Goal: Find specific page/section: Find specific page/section

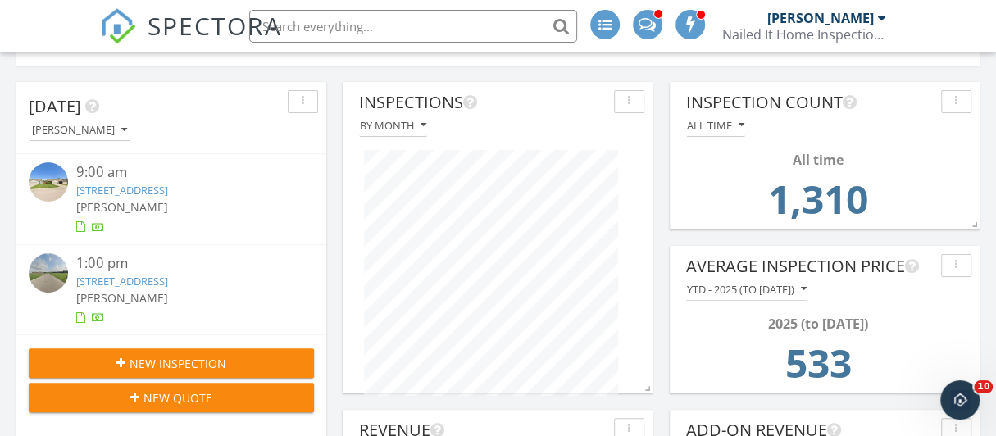
click at [166, 276] on link "[STREET_ADDRESS]" at bounding box center [122, 281] width 92 height 15
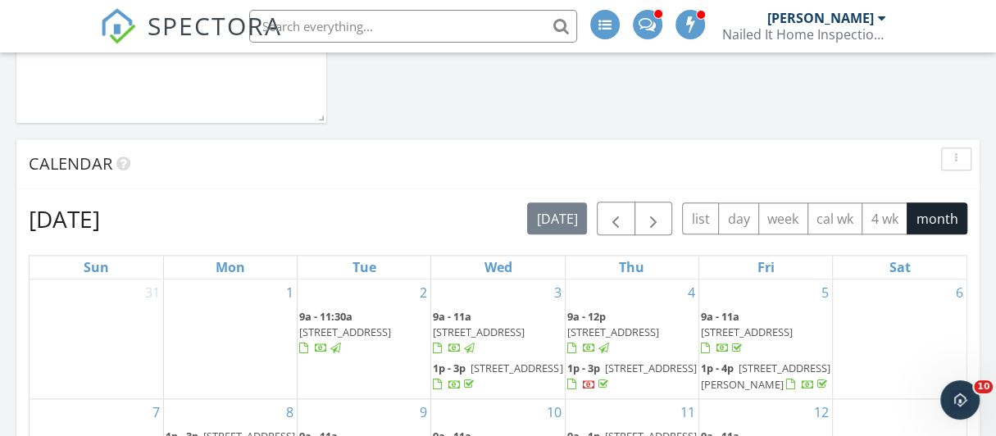
scroll to position [1066, 0]
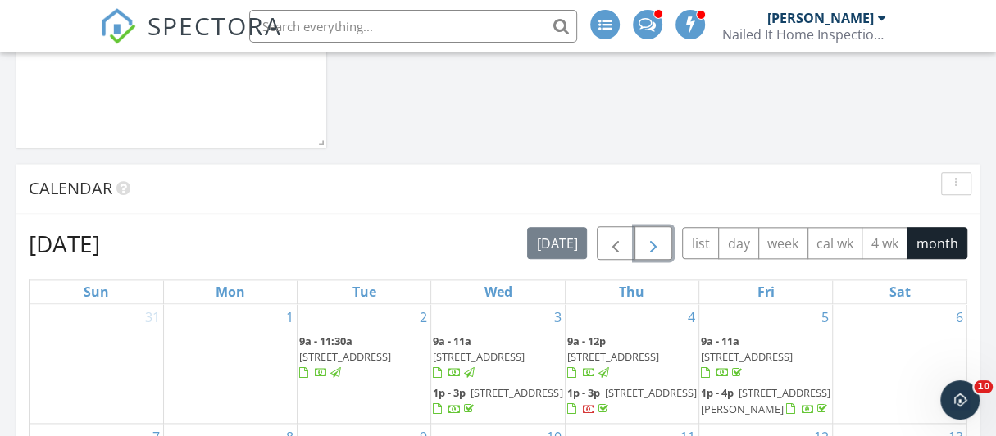
click at [647, 238] on button "button" at bounding box center [654, 243] width 39 height 34
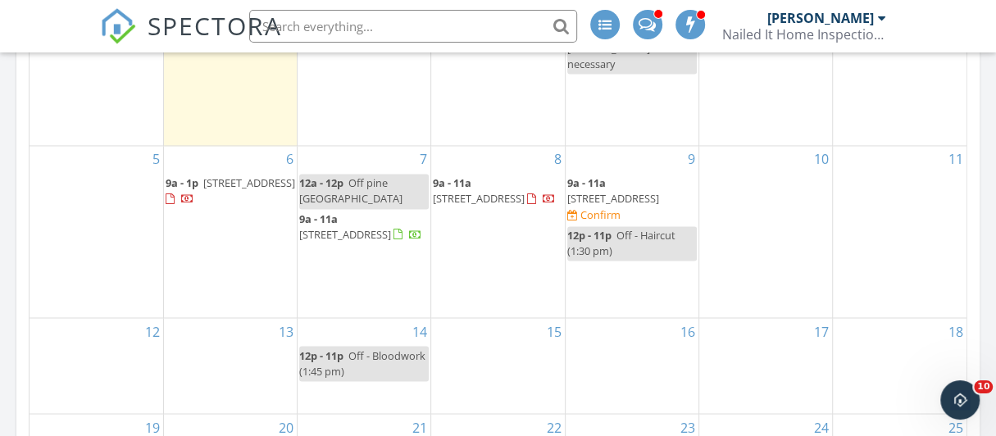
scroll to position [1476, 0]
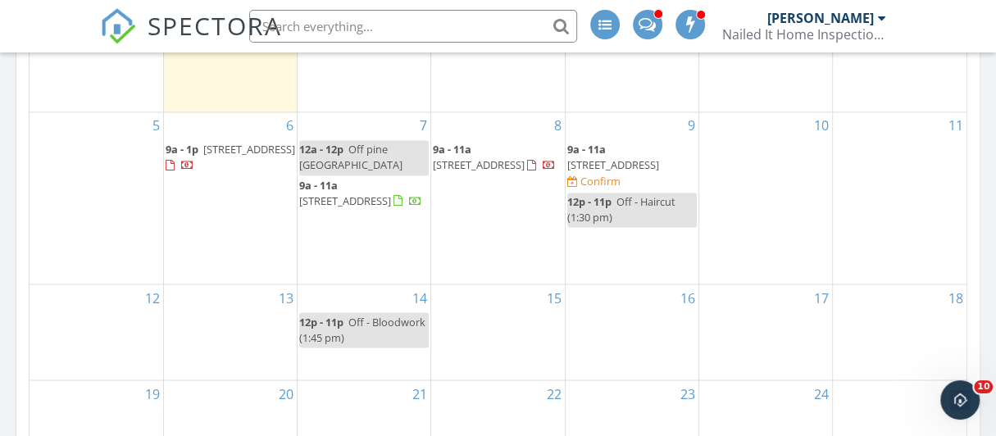
click at [366, 193] on span "[STREET_ADDRESS]" at bounding box center [360, 200] width 123 height 15
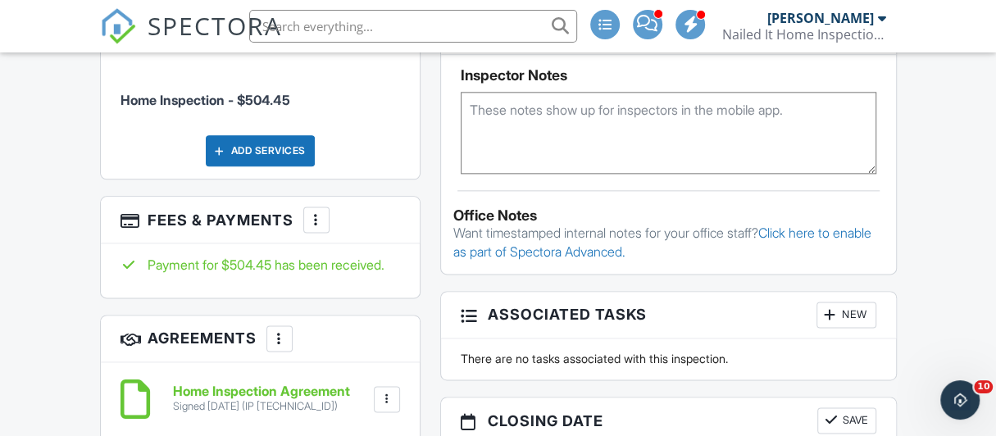
click at [316, 212] on div at bounding box center [316, 220] width 16 height 16
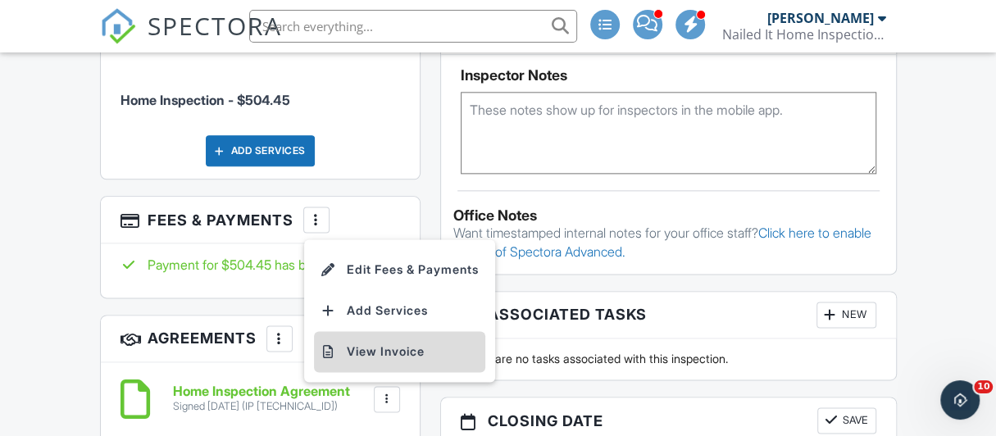
click at [364, 331] on li "View Invoice" at bounding box center [399, 351] width 171 height 41
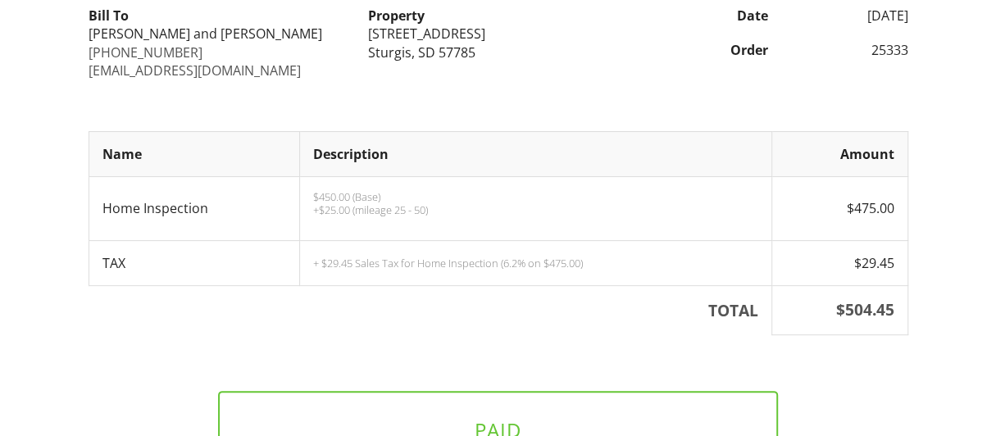
scroll to position [81, 0]
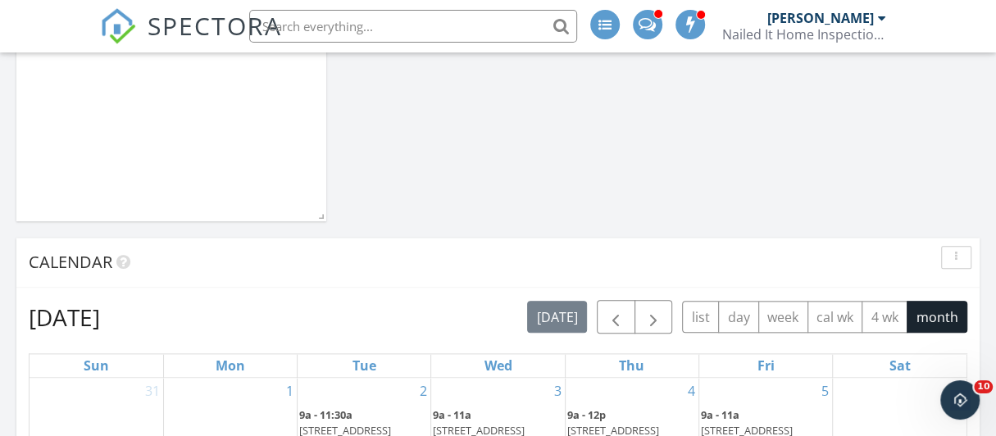
scroll to position [984, 0]
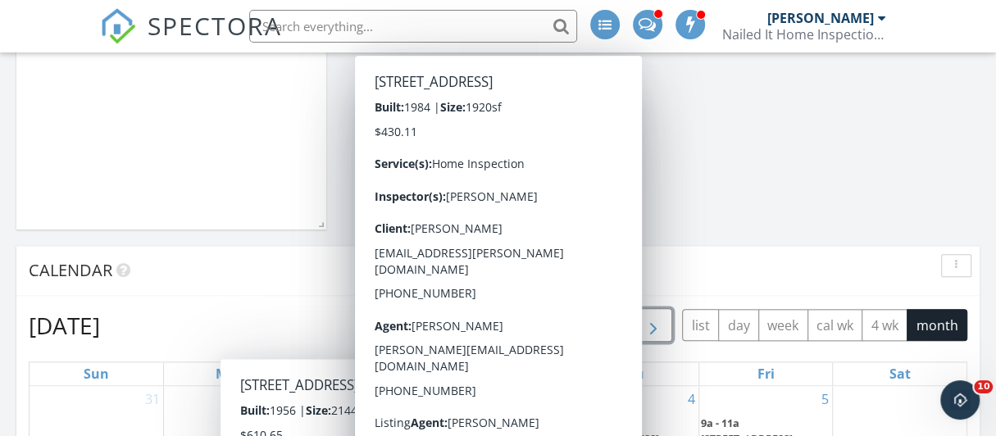
drag, startPoint x: 659, startPoint y: 325, endPoint x: 649, endPoint y: 330, distance: 10.7
click at [658, 326] on span "button" at bounding box center [654, 326] width 20 height 20
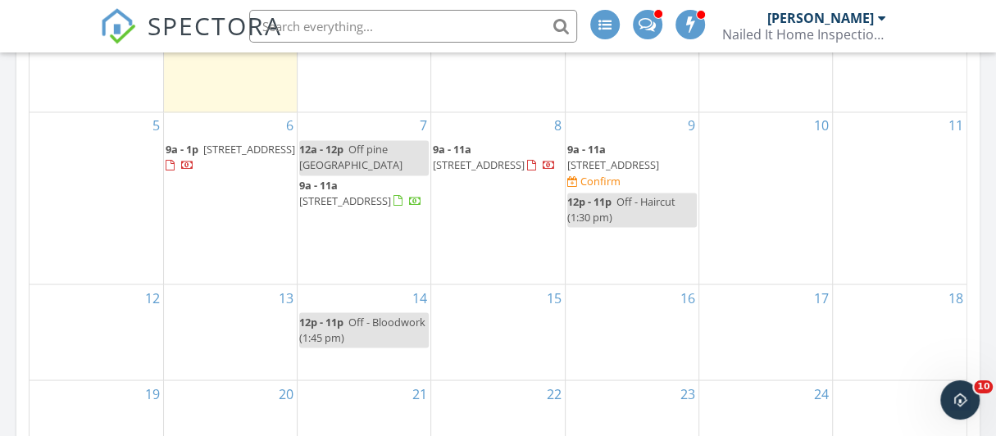
scroll to position [1394, 0]
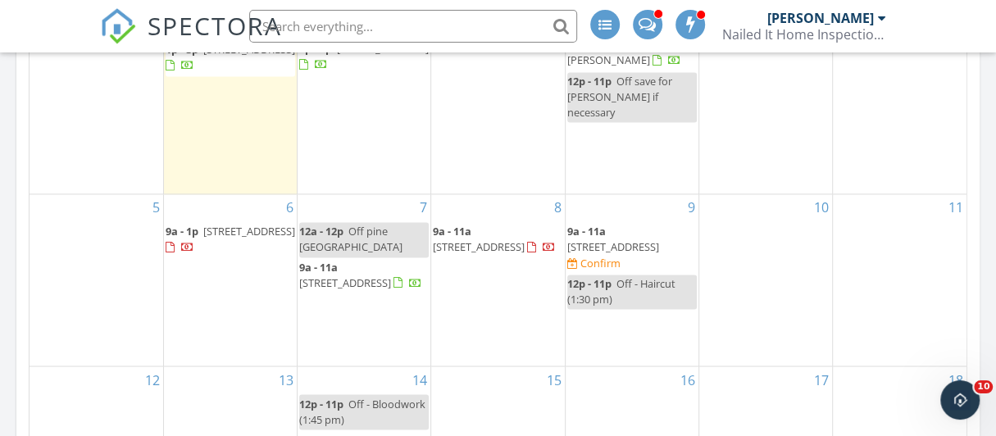
click at [626, 239] on span "1124 Crow Peak Ln, Spearfish 57783" at bounding box center [613, 246] width 92 height 15
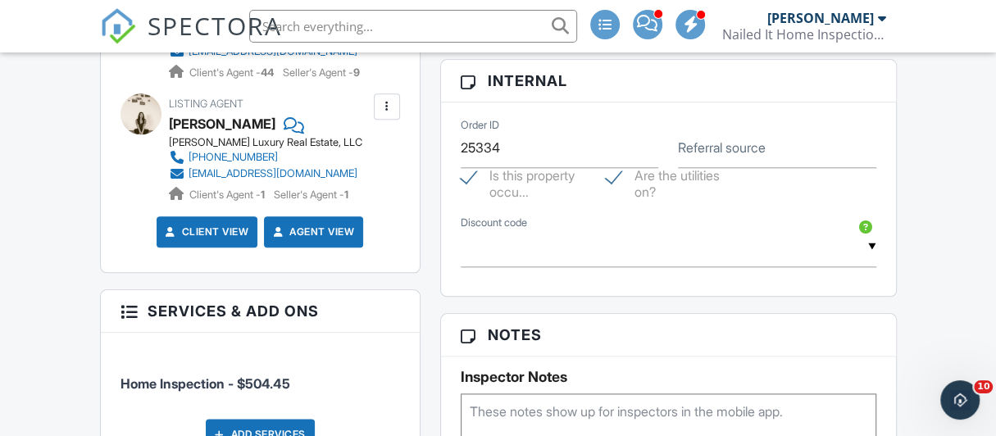
scroll to position [1230, 0]
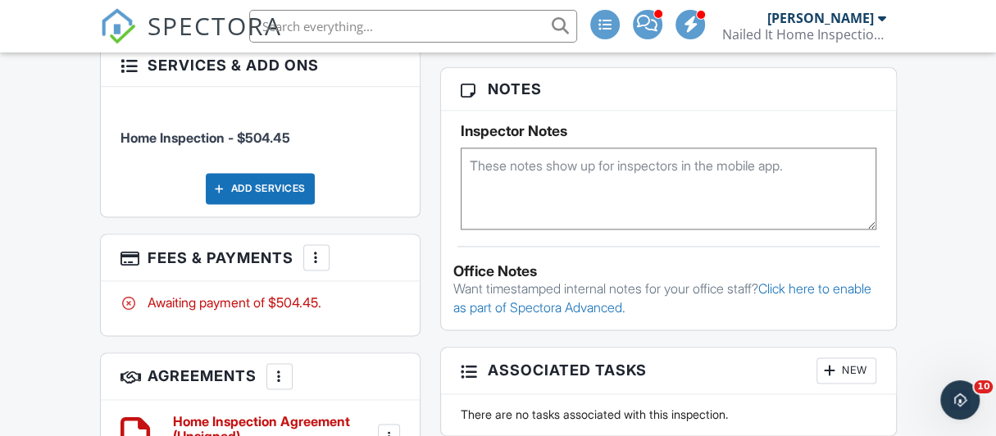
click at [319, 249] on div at bounding box center [316, 257] width 16 height 16
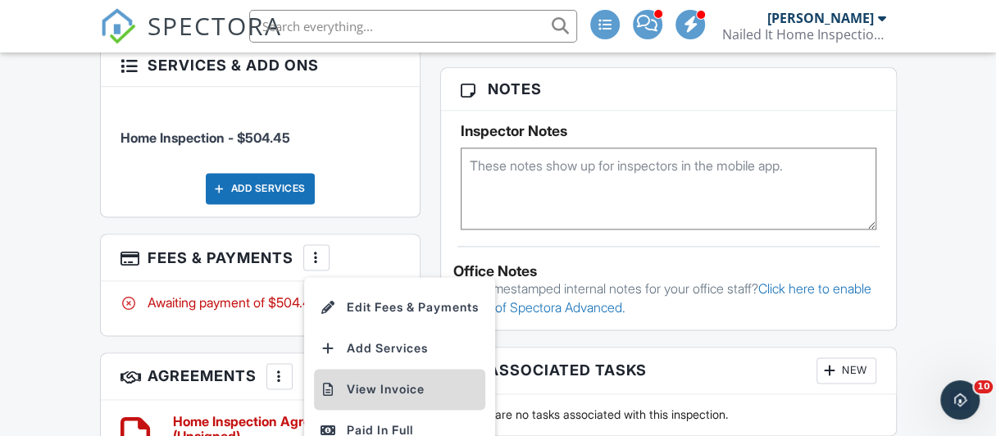
click at [360, 377] on li "View Invoice" at bounding box center [399, 389] width 171 height 41
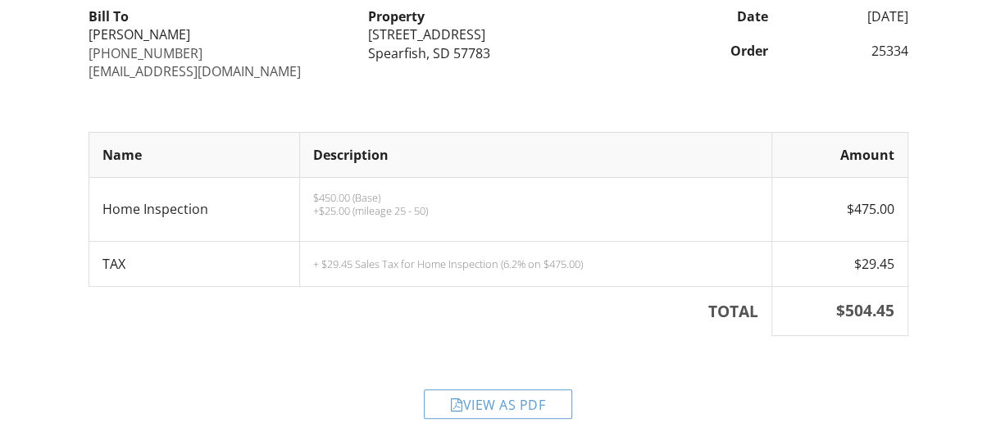
scroll to position [182, 0]
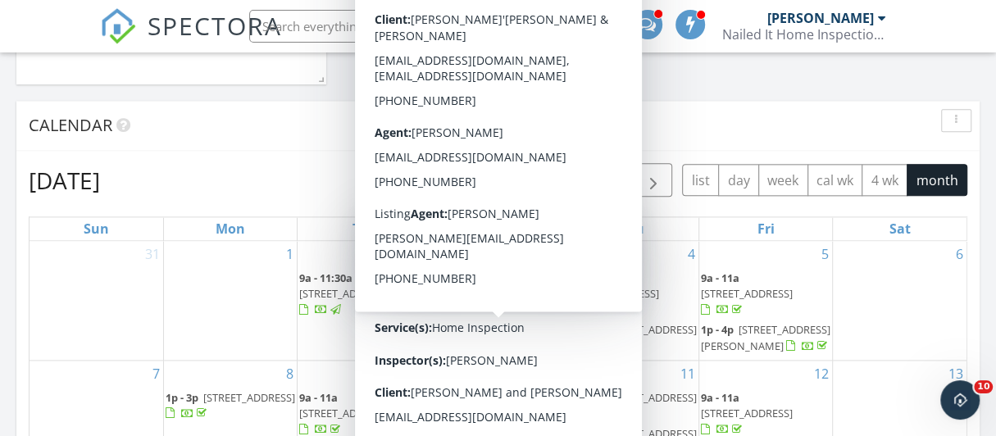
scroll to position [1230, 0]
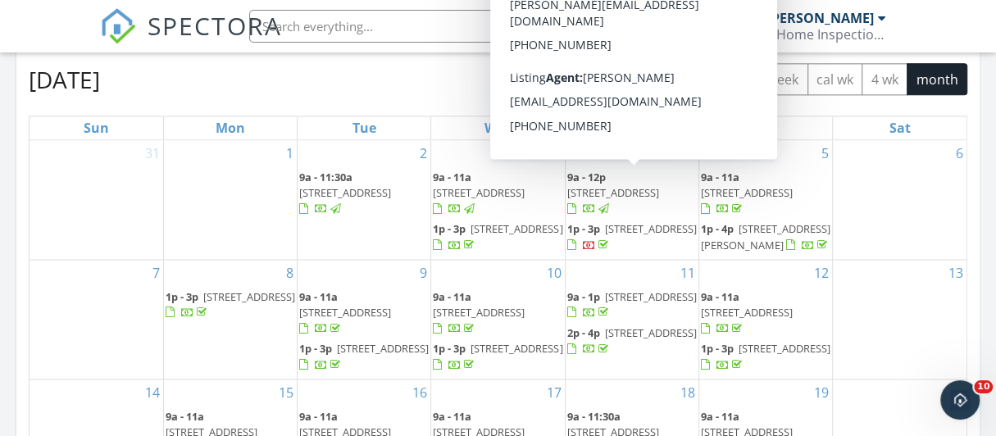
click at [654, 80] on span "button" at bounding box center [654, 80] width 20 height 20
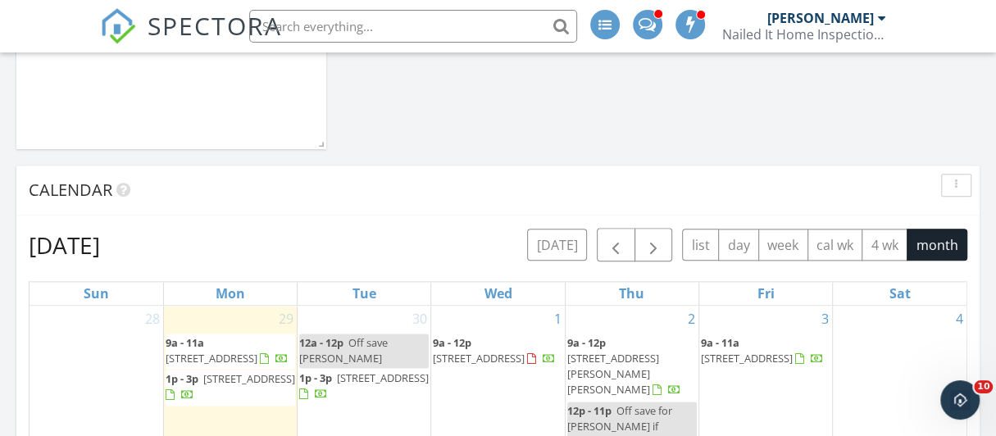
scroll to position [984, 0]
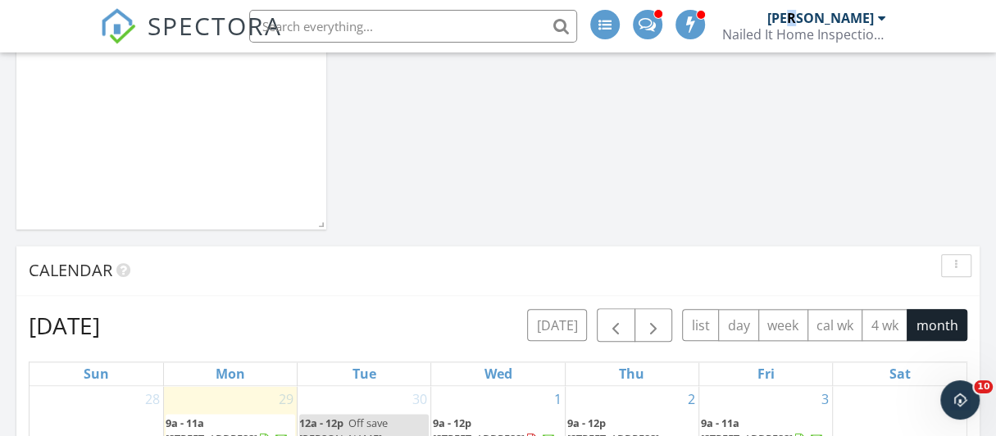
click at [817, 14] on div "[PERSON_NAME]" at bounding box center [820, 18] width 107 height 16
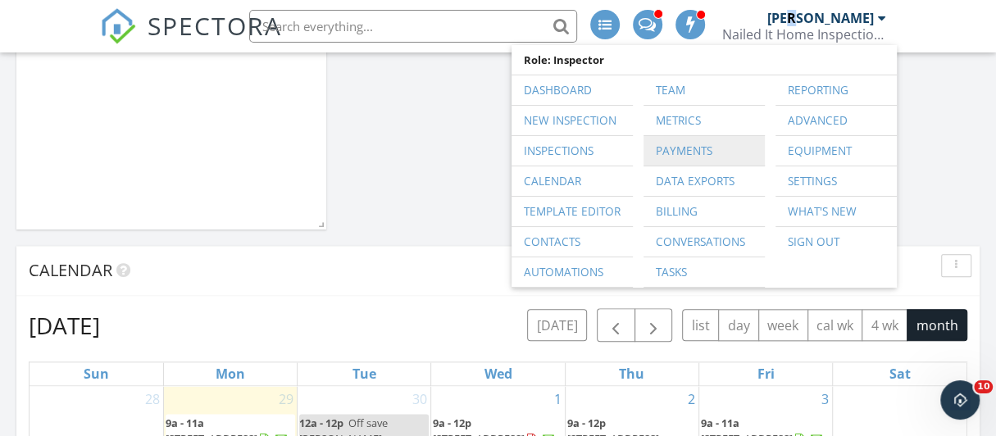
click at [683, 154] on link "Payments" at bounding box center [704, 151] width 105 height 30
